Goal: Task Accomplishment & Management: Manage account settings

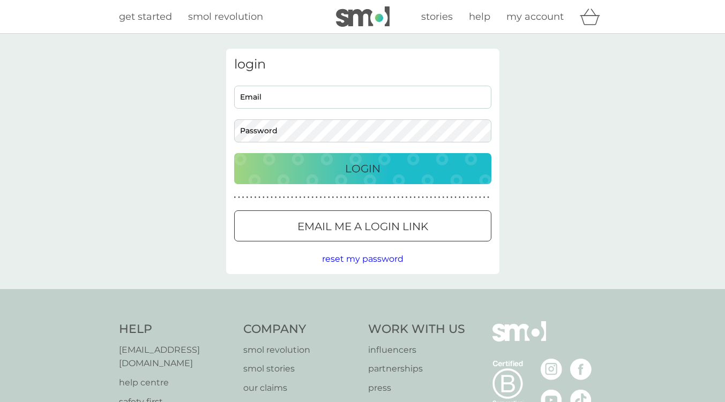
type input "zach.s.m.96@outlook.com"
click at [347, 173] on p "Login" at bounding box center [362, 168] width 35 height 17
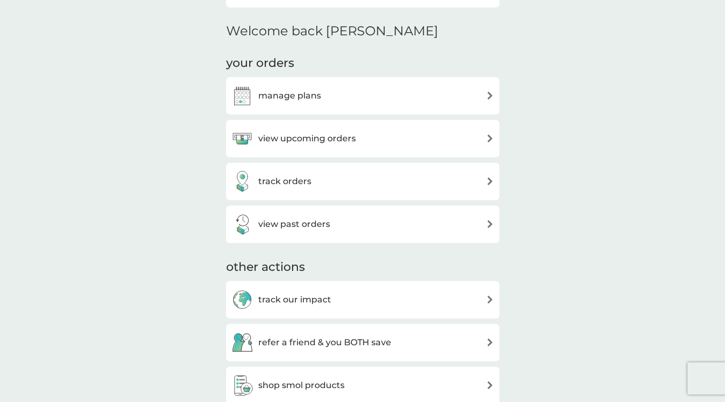
scroll to position [306, 0]
click at [428, 132] on div "view upcoming orders" at bounding box center [362, 139] width 262 height 21
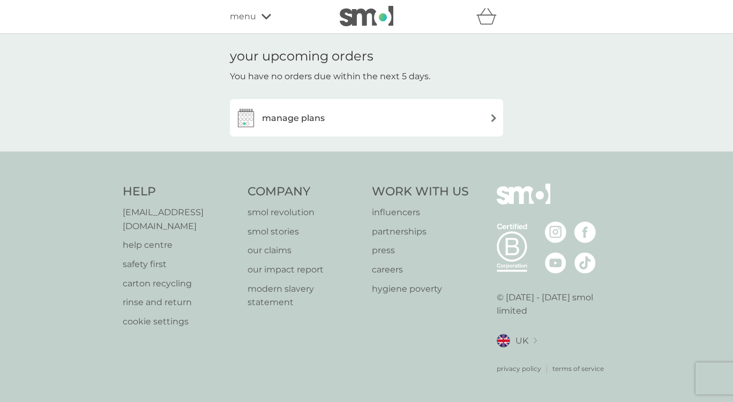
click at [489, 112] on div "manage plans" at bounding box center [366, 117] width 262 height 21
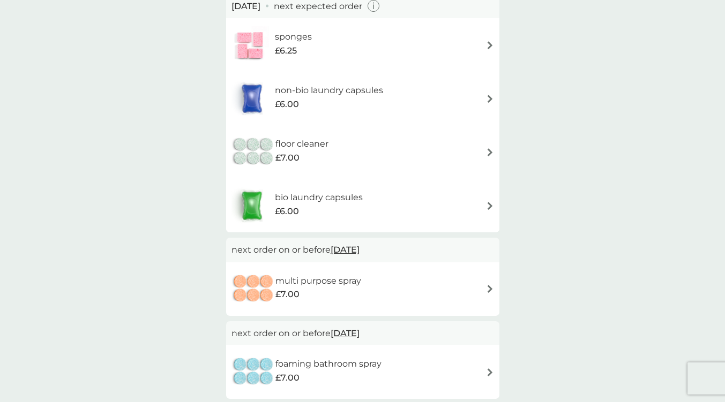
scroll to position [114, 0]
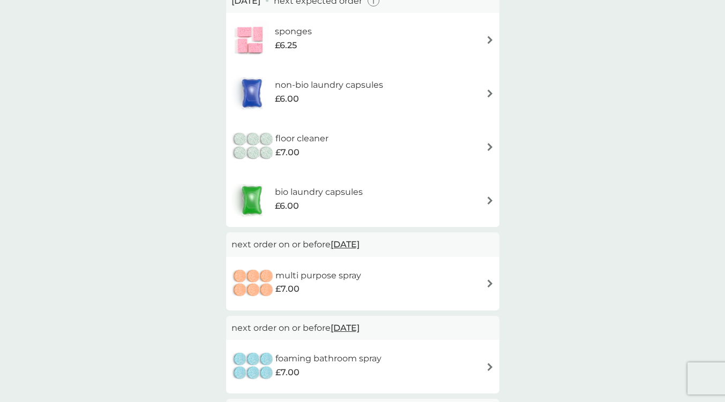
click at [471, 145] on div "floor cleaner £7.00" at bounding box center [362, 146] width 262 height 37
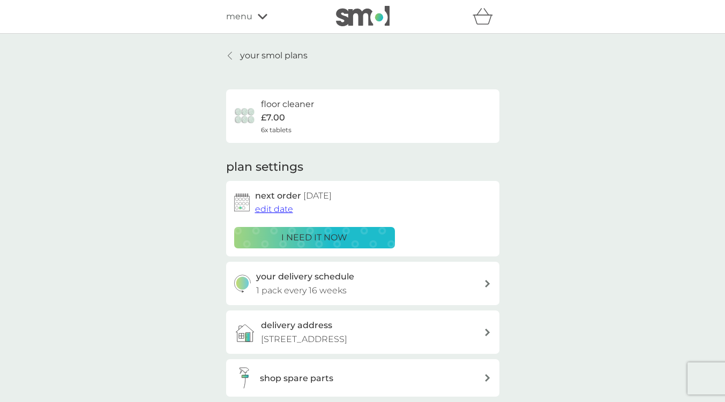
click at [280, 212] on span "edit date" at bounding box center [274, 209] width 38 height 10
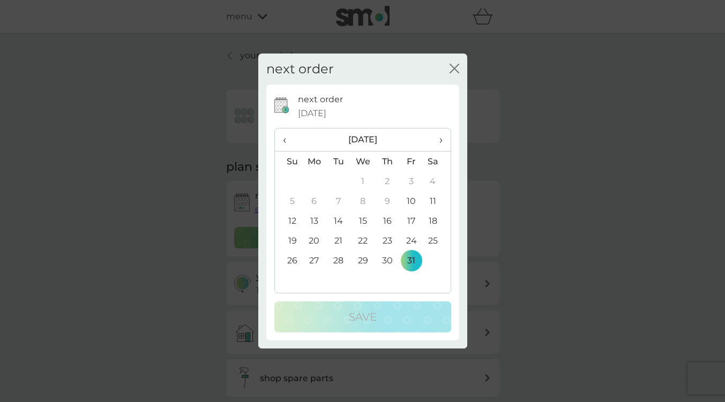
click at [441, 139] on span "›" at bounding box center [436, 140] width 11 height 22
click at [290, 279] on td "30" at bounding box center [288, 281] width 27 height 20
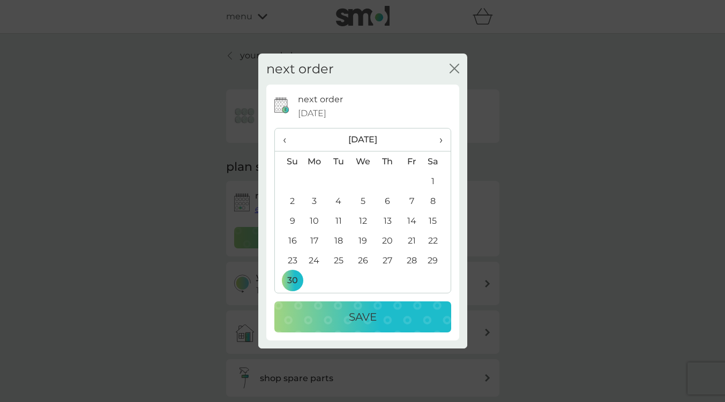
click at [363, 320] on p "Save" at bounding box center [363, 317] width 28 height 17
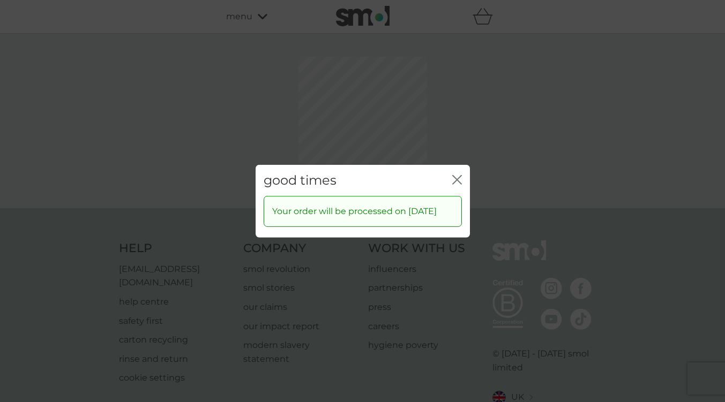
click at [453, 178] on button "close" at bounding box center [457, 180] width 10 height 11
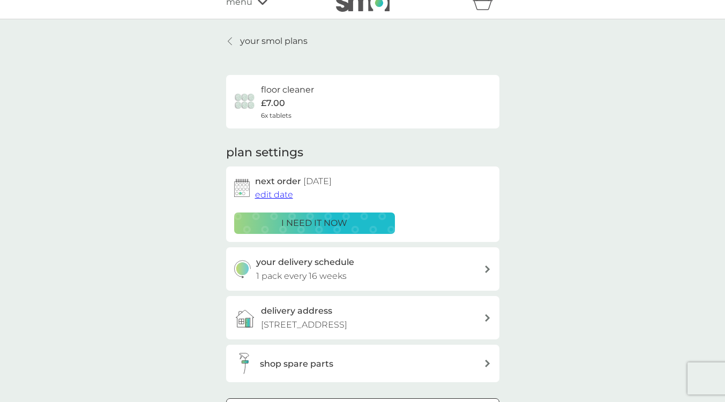
scroll to position [11, 0]
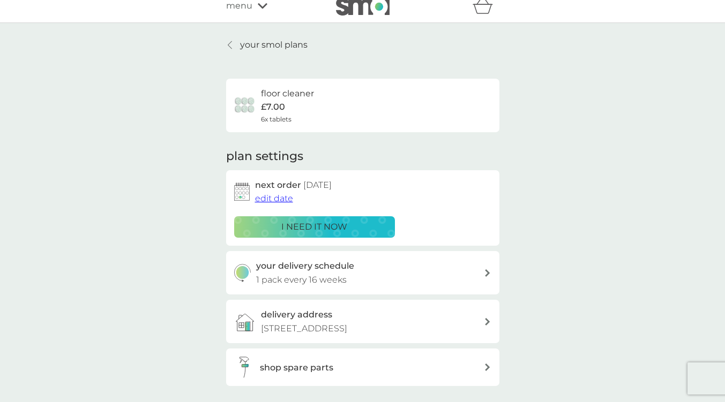
click at [240, 38] on p "your smol plans" at bounding box center [273, 45] width 67 height 14
